Goal: Obtain resource: Obtain resource

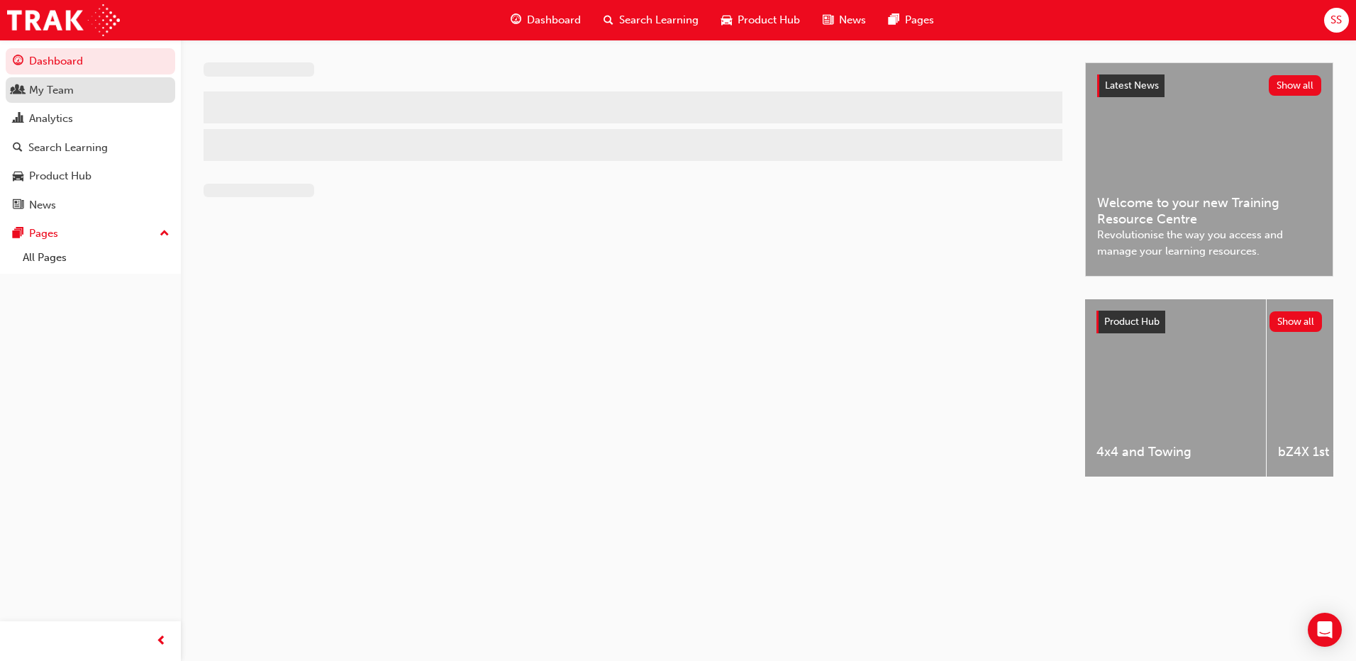
click at [45, 95] on div "My Team" at bounding box center [51, 90] width 45 height 16
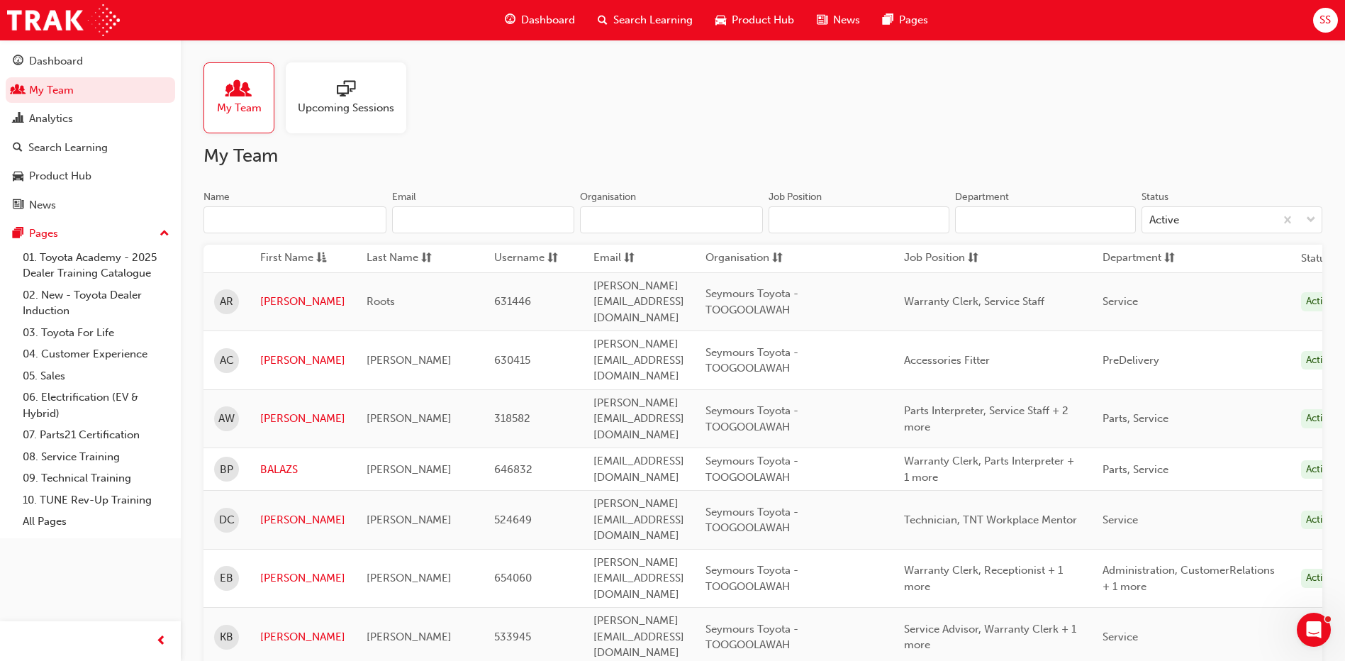
scroll to position [213, 0]
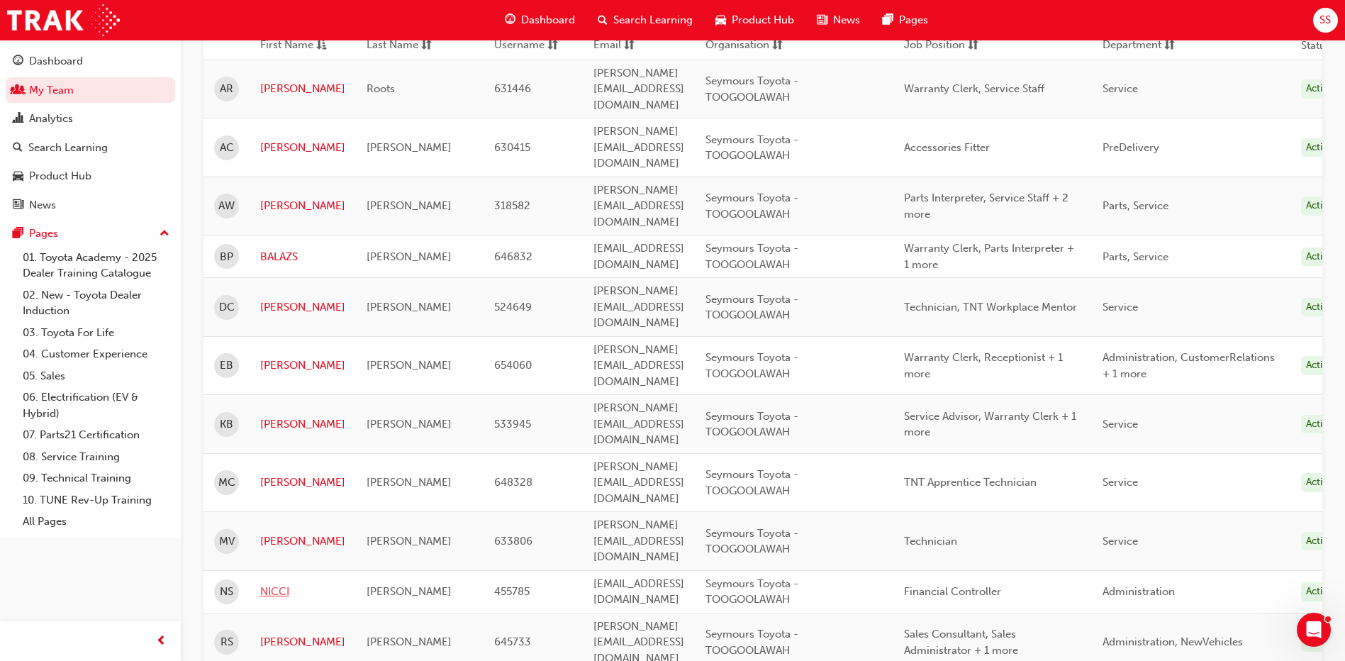
click at [271, 584] on link "NICCI" at bounding box center [302, 592] width 85 height 16
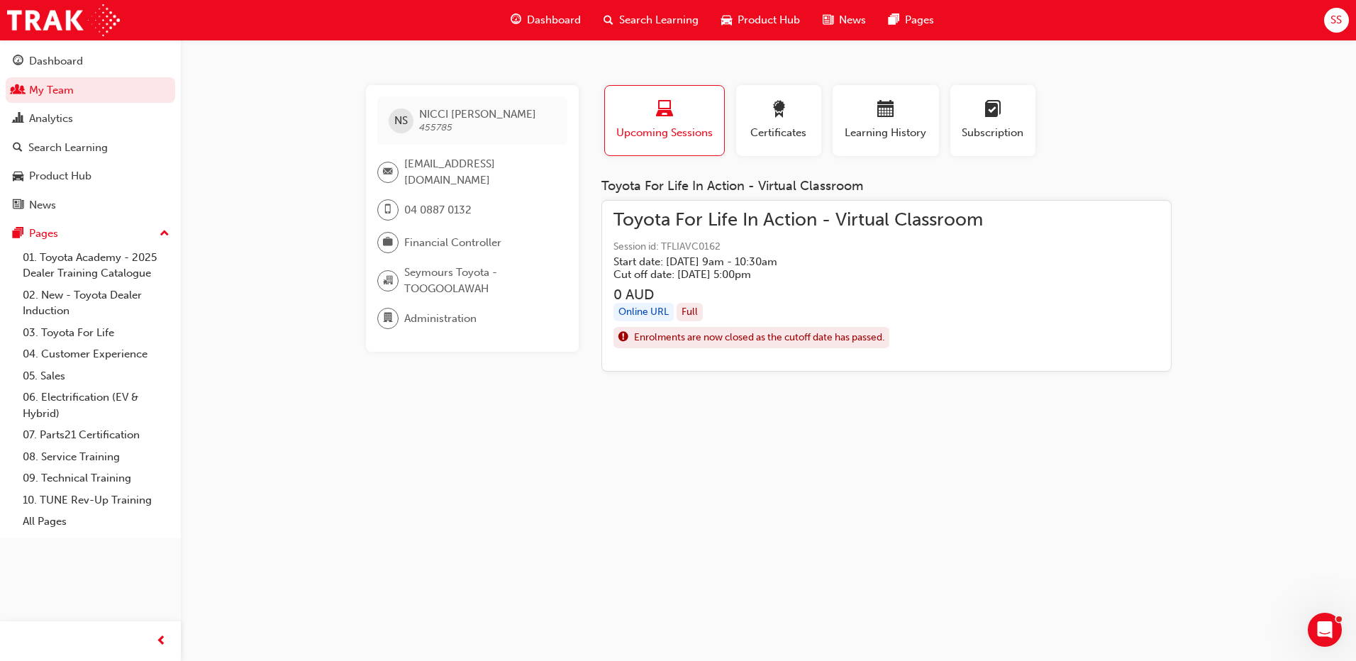
click at [648, 312] on div "Online URL" at bounding box center [643, 312] width 60 height 19
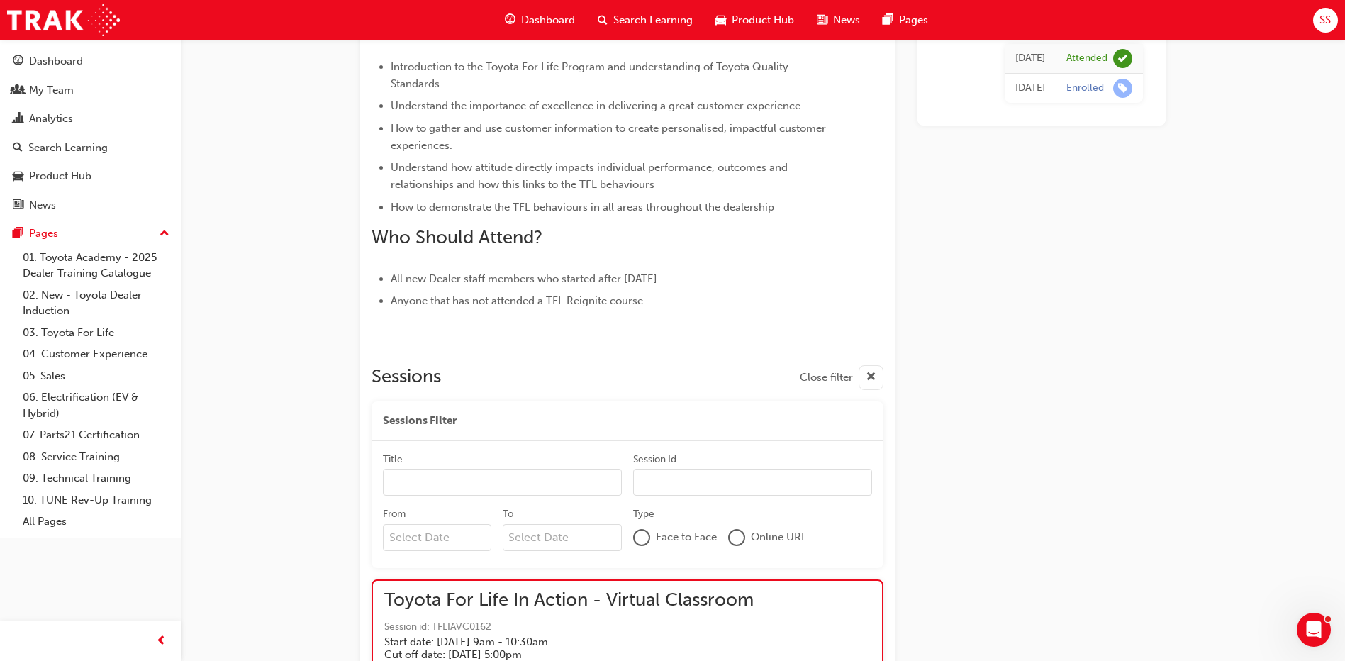
scroll to position [1126, 0]
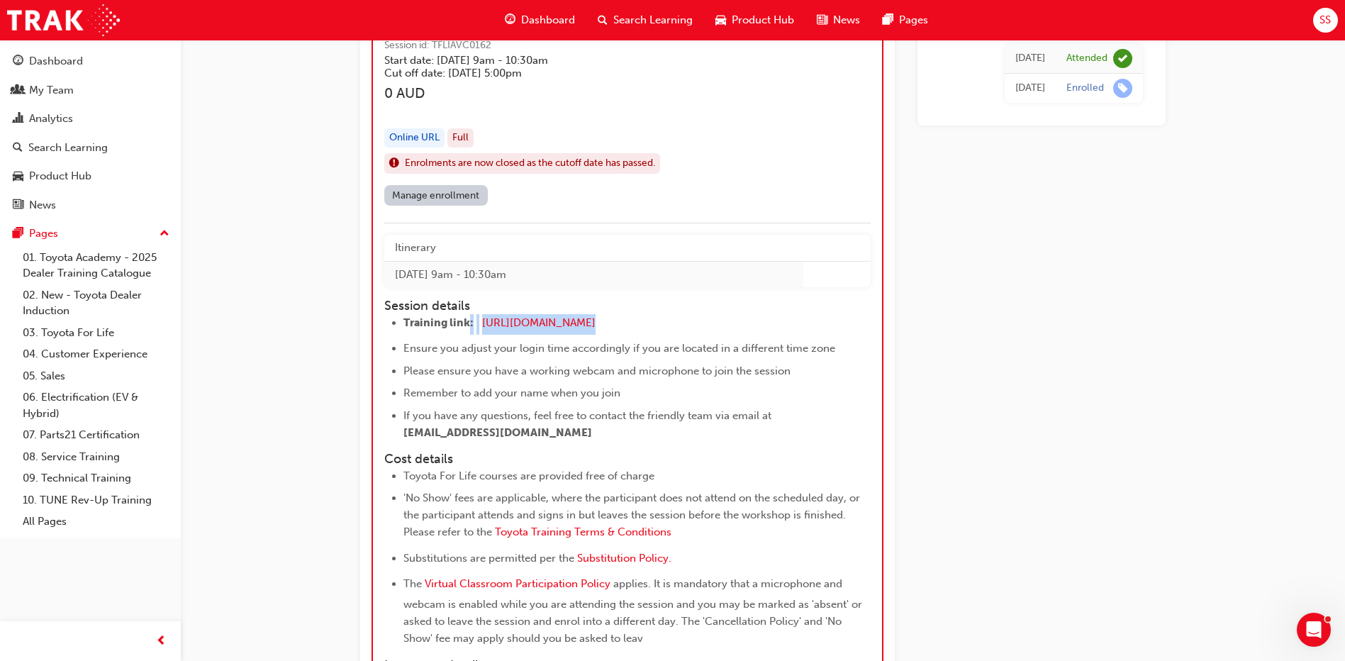
drag, startPoint x: 662, startPoint y: 323, endPoint x: 468, endPoint y: 330, distance: 194.5
click at [468, 330] on li "Training link: [URL][DOMAIN_NAME] ​" at bounding box center [625, 324] width 442 height 21
drag, startPoint x: 468, startPoint y: 330, endPoint x: 482, endPoint y: 332, distance: 13.6
click at [482, 332] on li "Training link: [URL][DOMAIN_NAME] ​" at bounding box center [625, 324] width 442 height 21
copy li "[URL][DOMAIN_NAME]"
